Goal: Task Accomplishment & Management: Use online tool/utility

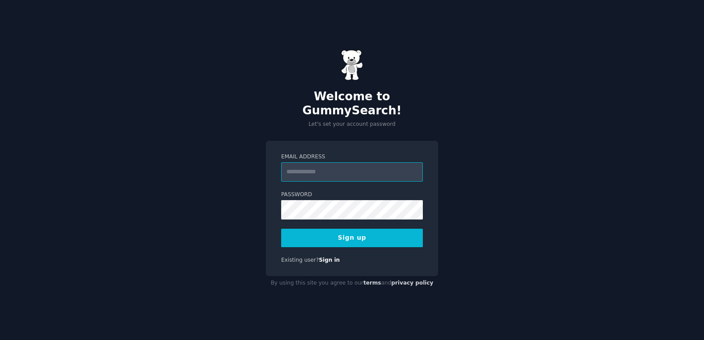
click at [357, 163] on input "Email Address" at bounding box center [352, 171] width 142 height 19
click at [361, 173] on input "Email Address" at bounding box center [352, 171] width 142 height 19
type input "**********"
click at [281, 229] on button "Sign up" at bounding box center [352, 238] width 142 height 18
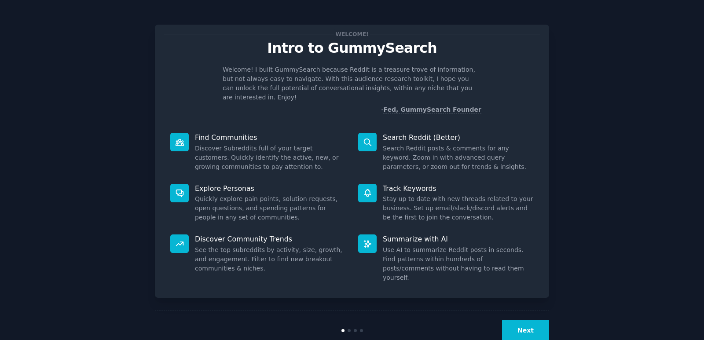
click at [516, 320] on button "Next" at bounding box center [525, 331] width 47 height 22
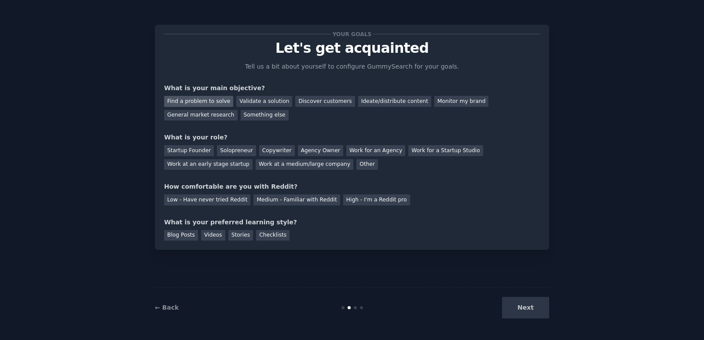
click at [218, 101] on div "Find a problem to solve" at bounding box center [198, 101] width 69 height 11
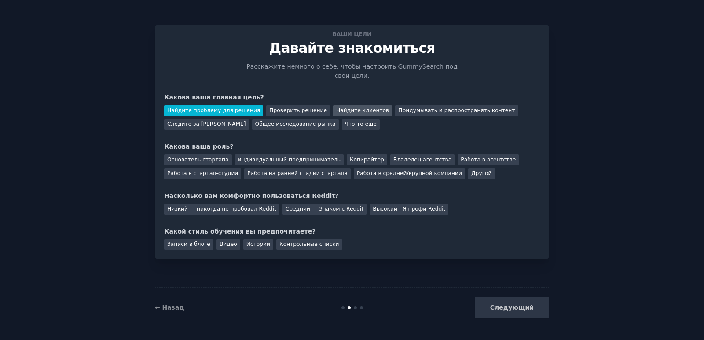
click at [336, 107] on font "Найдите клиентов" at bounding box center [362, 110] width 53 height 6
click at [230, 107] on font "Найдите проблему для решения" at bounding box center [213, 110] width 93 height 6
click at [510, 307] on div "Следующий" at bounding box center [483, 308] width 132 height 22
click at [240, 157] on font "индивидуальный предприниматель" at bounding box center [289, 160] width 103 height 6
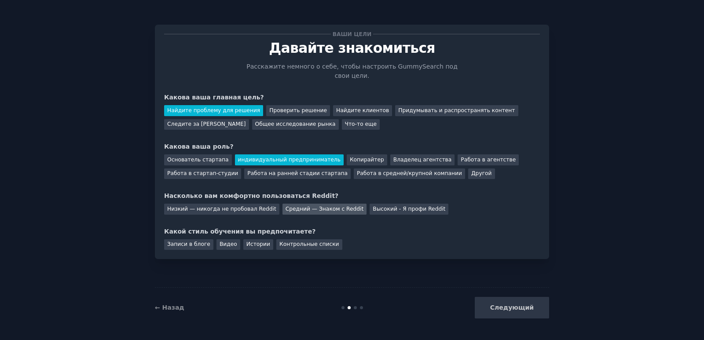
click at [321, 204] on div "Средний — Знаком с Reddit" at bounding box center [324, 209] width 84 height 11
click at [192, 241] on font "Записи в блоге" at bounding box center [188, 244] width 43 height 6
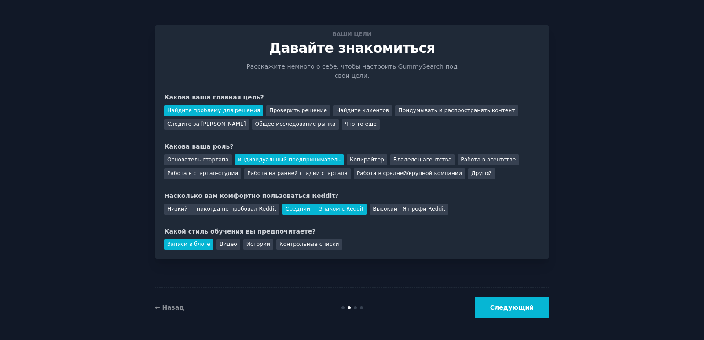
click at [507, 315] on button "Следующий" at bounding box center [512, 308] width 74 height 22
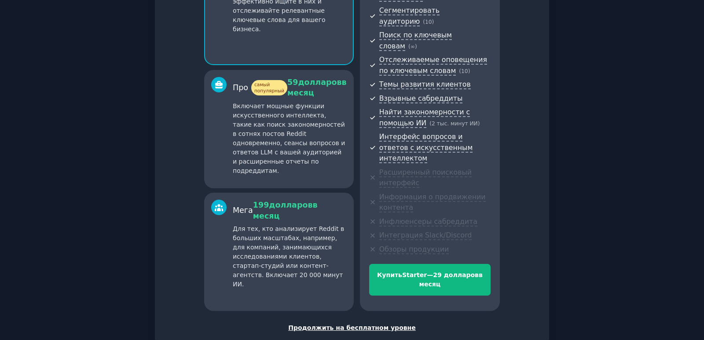
scroll to position [44, 0]
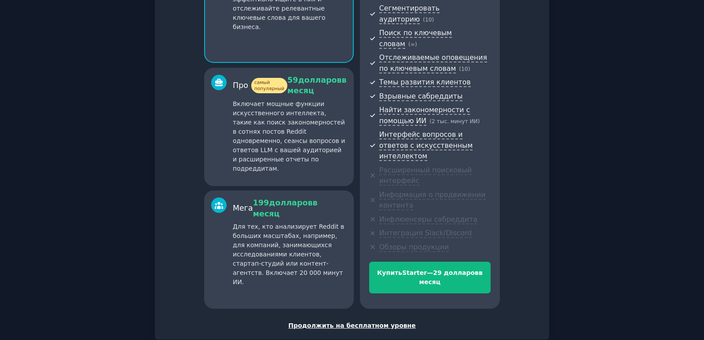
click at [359, 322] on font "Продолжить на бесплатном уровне" at bounding box center [352, 325] width 128 height 7
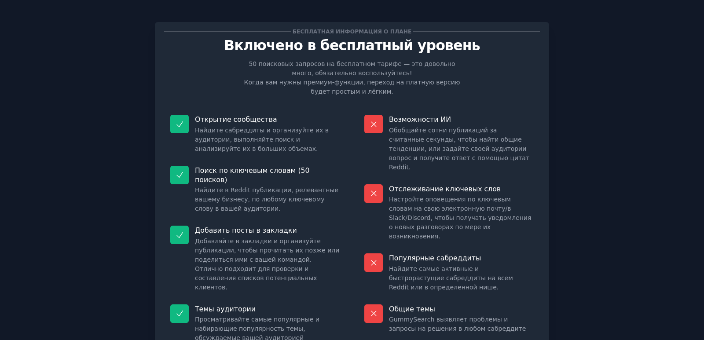
scroll to position [58, 0]
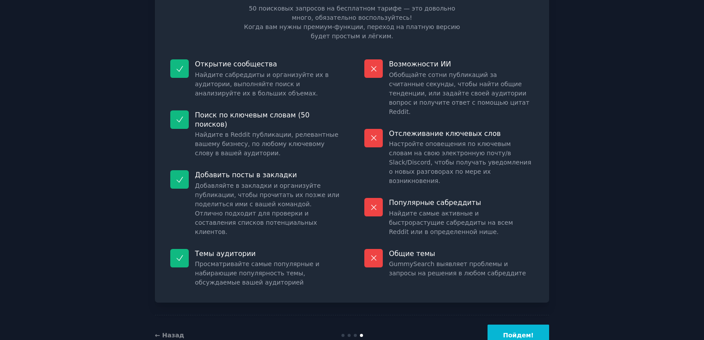
click at [375, 203] on icon at bounding box center [373, 207] width 9 height 9
click at [373, 133] on icon at bounding box center [373, 137] width 9 height 9
click at [523, 332] on font "Пойдем!" at bounding box center [518, 335] width 31 height 7
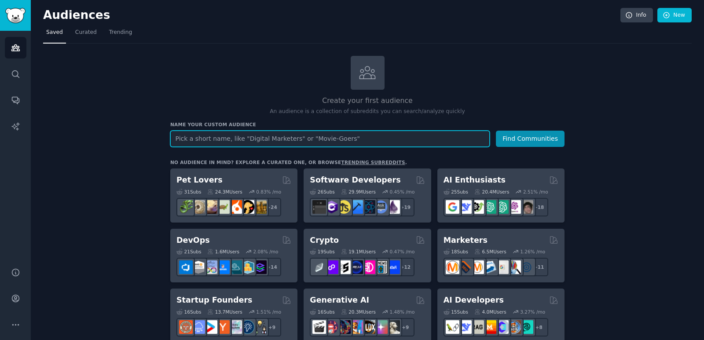
click at [293, 133] on input "text" at bounding box center [329, 139] width 319 height 16
click at [178, 144] on input "amazon" at bounding box center [329, 139] width 319 height 16
paste input "amazon associates"
click at [304, 141] on input "amazonamazon associates" at bounding box center [329, 139] width 319 height 16
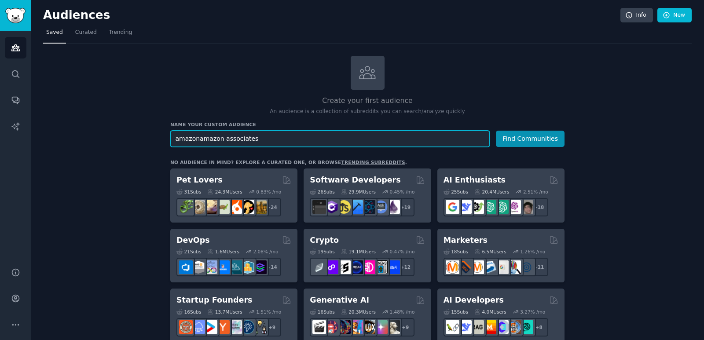
click at [304, 141] on input "amazonamazon associates" at bounding box center [329, 139] width 319 height 16
paste input "text"
type input "amazon associates"
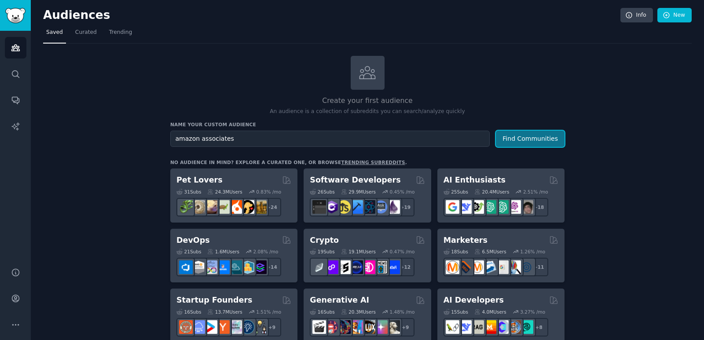
click at [539, 141] on button "Find Communities" at bounding box center [530, 139] width 69 height 16
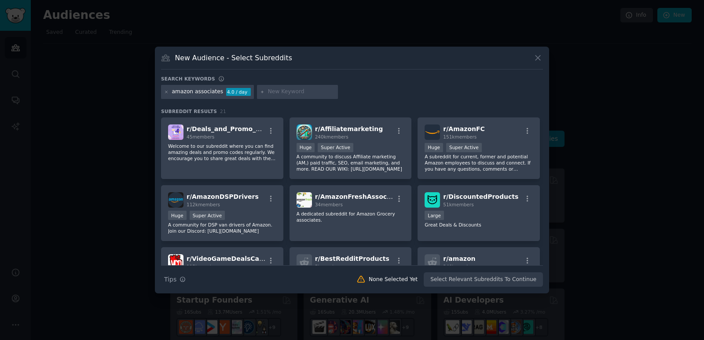
click at [300, 89] on input "text" at bounding box center [301, 92] width 67 height 8
click at [369, 160] on p "A community to discuss Affiliate marketing (AM,) paid traffic, SEO, email marke…" at bounding box center [351, 163] width 108 height 18
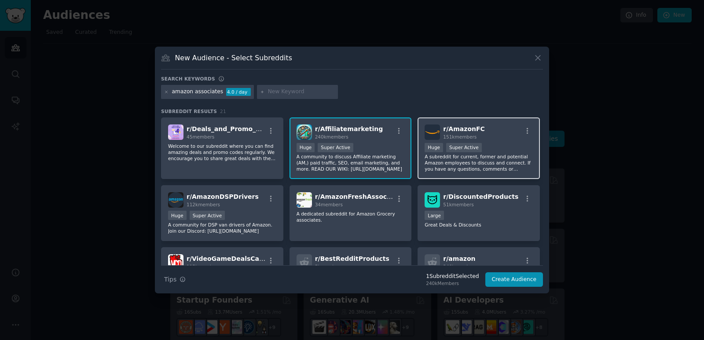
click at [461, 153] on div ">= 95th percentile for submissions / day Huge Super Active" at bounding box center [479, 148] width 108 height 11
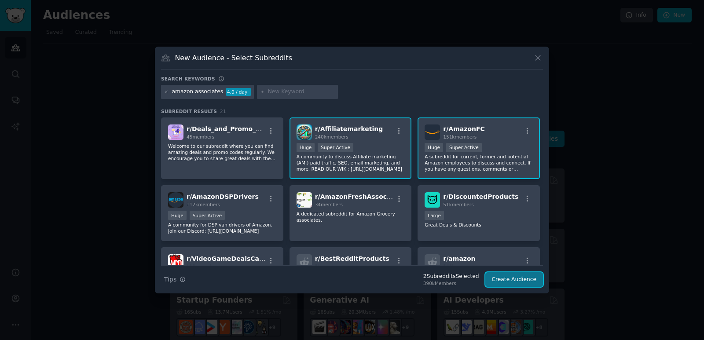
click at [509, 279] on button "Create Audience" at bounding box center [514, 279] width 58 height 15
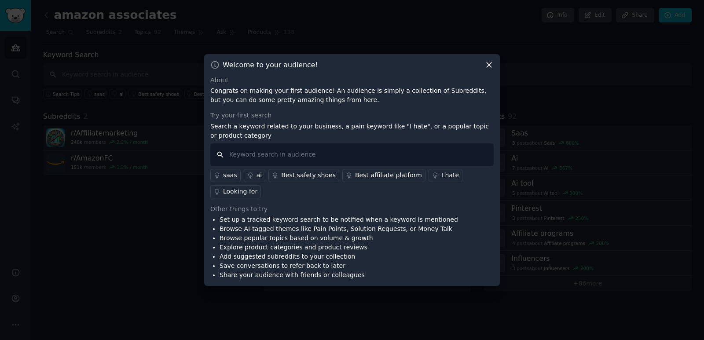
click at [370, 159] on input "text" at bounding box center [351, 154] width 283 height 22
drag, startPoint x: 370, startPoint y: 159, endPoint x: 337, endPoint y: 118, distance: 52.6
click at [337, 118] on div "About Congrats on making your first audience! An audience is simply a collectio…" at bounding box center [351, 178] width 283 height 205
click at [331, 161] on input "text" at bounding box center [351, 154] width 283 height 22
type input "problem"
